Goal: Task Accomplishment & Management: Use online tool/utility

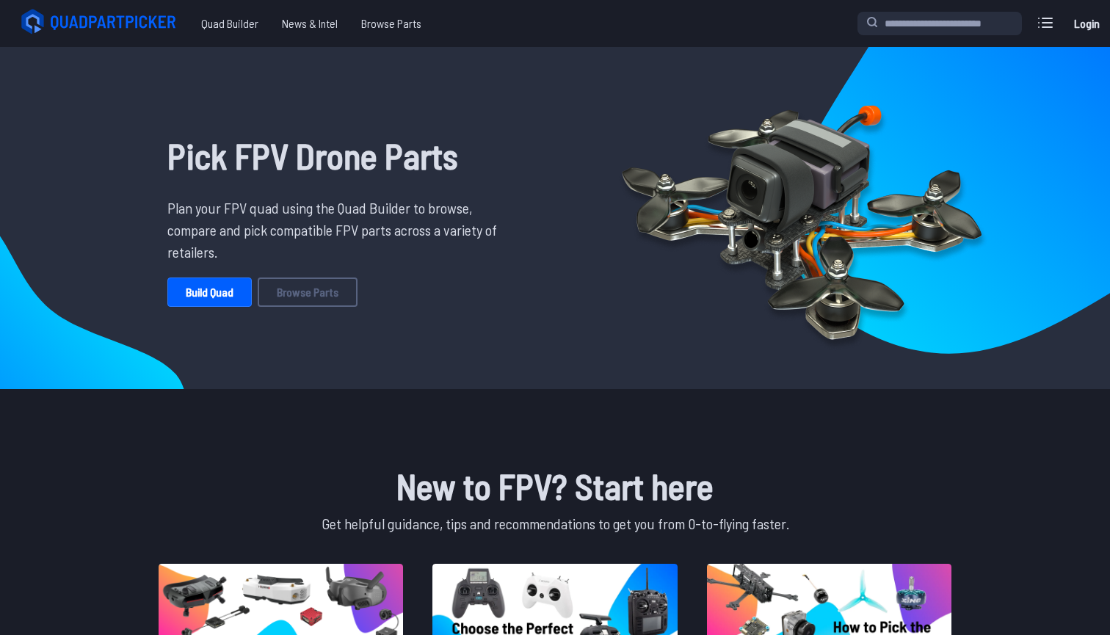
click at [206, 292] on link "Build Quad" at bounding box center [209, 292] width 84 height 29
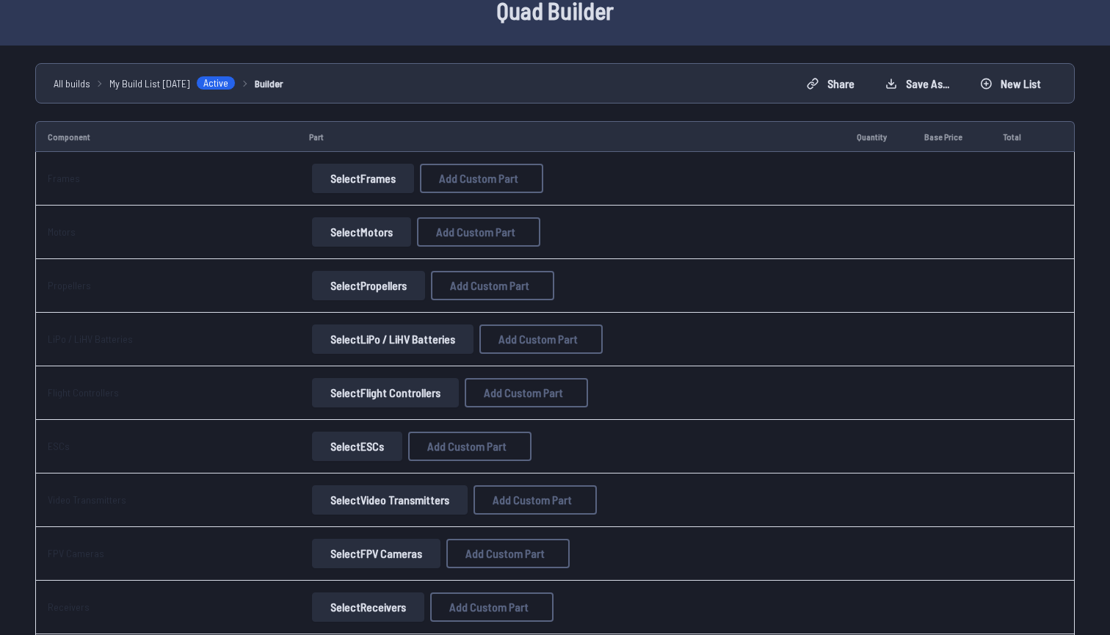
scroll to position [73, 0]
click at [328, 176] on button "Select Frames" at bounding box center [363, 176] width 102 height 29
click at [389, 175] on button "Select Frames" at bounding box center [363, 176] width 102 height 29
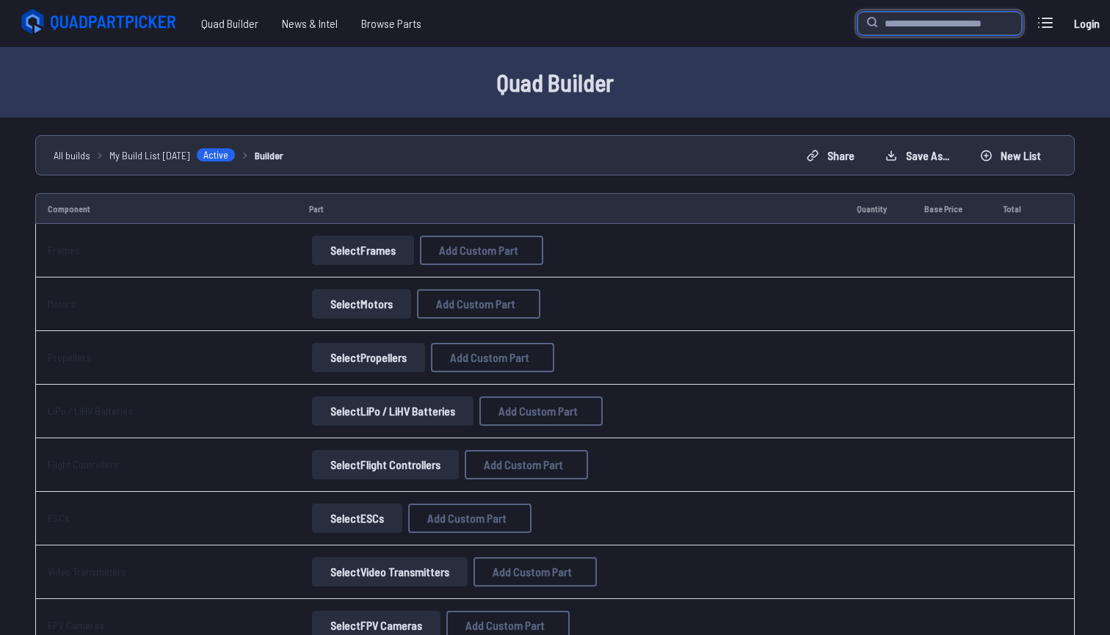
click at [924, 23] on input "search" at bounding box center [940, 23] width 164 height 23
type input "****"
